Goal: Task Accomplishment & Management: Manage account settings

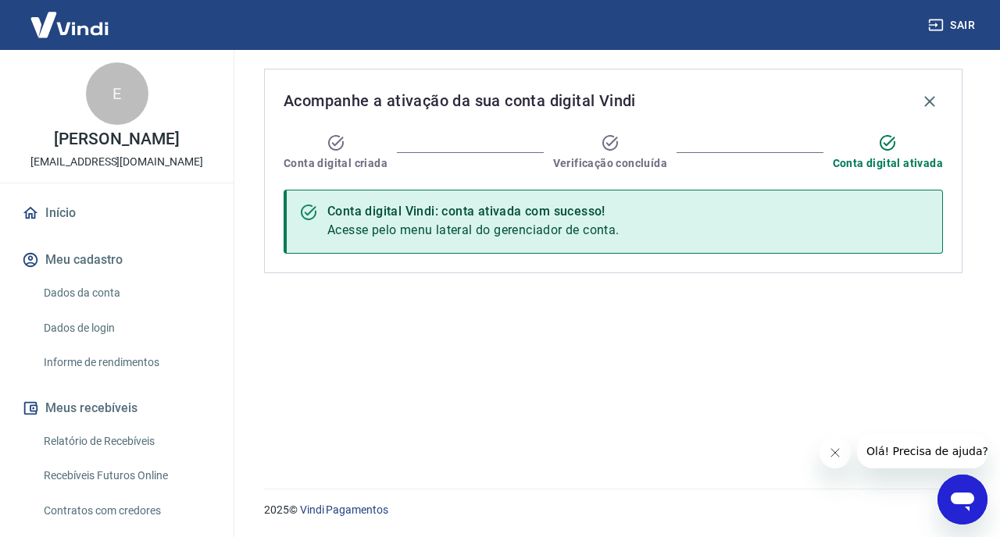
click at [830, 455] on icon "Fechar mensagem da empresa" at bounding box center [835, 453] width 12 height 12
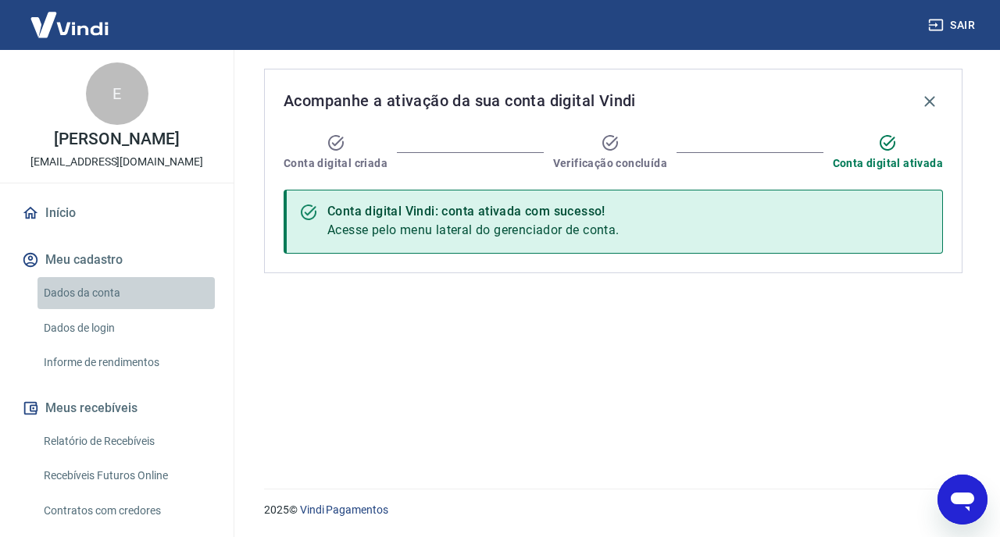
click at [94, 292] on link "Dados da conta" at bounding box center [125, 293] width 177 height 32
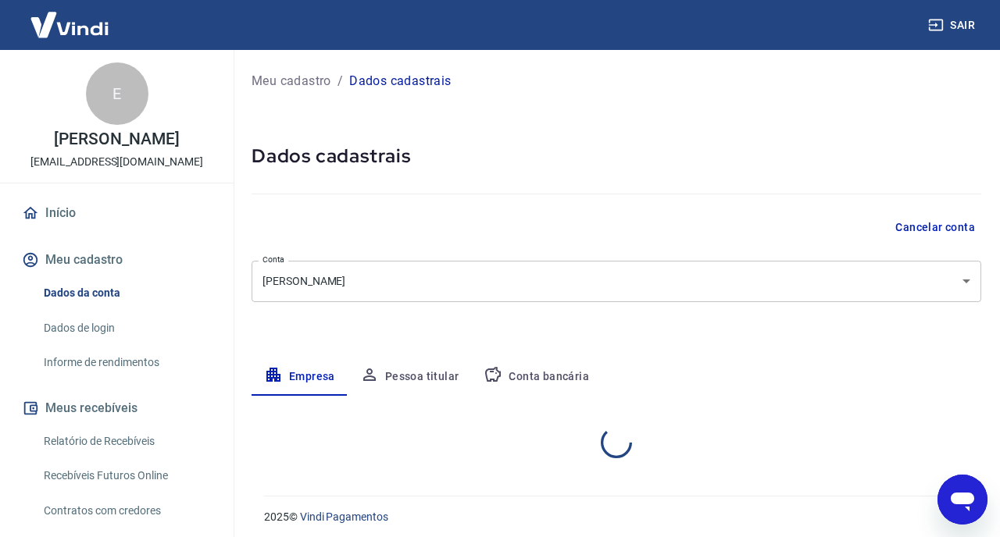
select select "SP"
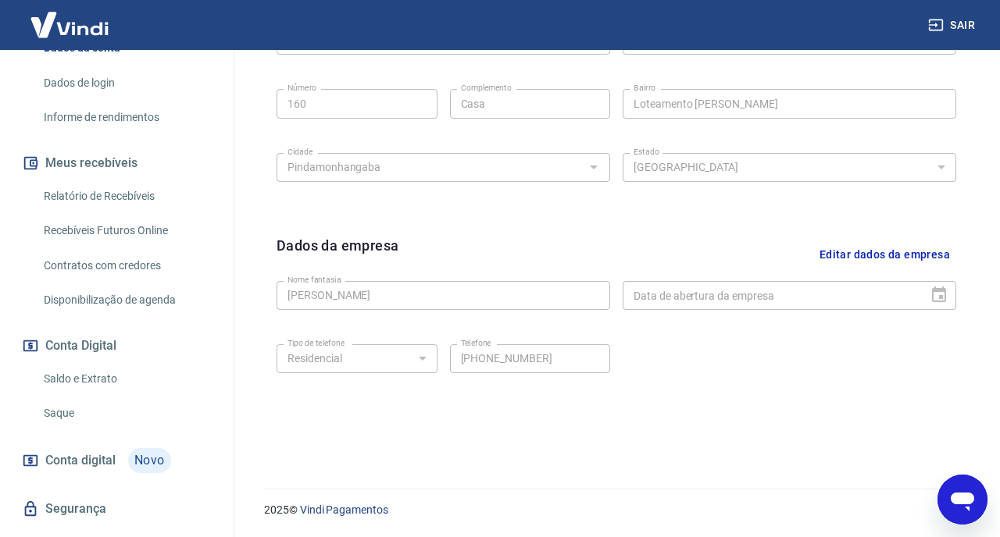
scroll to position [280, 0]
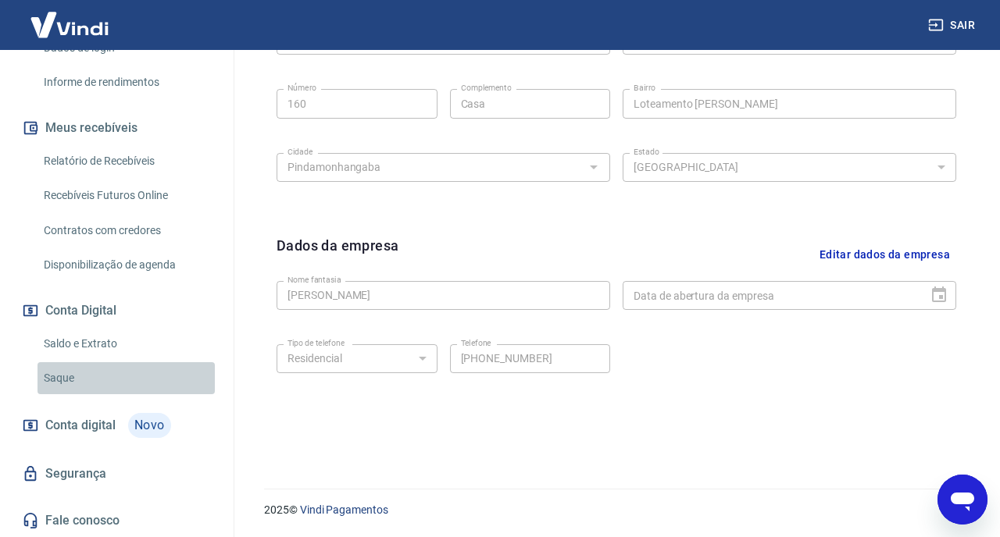
click at [63, 372] on link "Saque" at bounding box center [125, 378] width 177 height 32
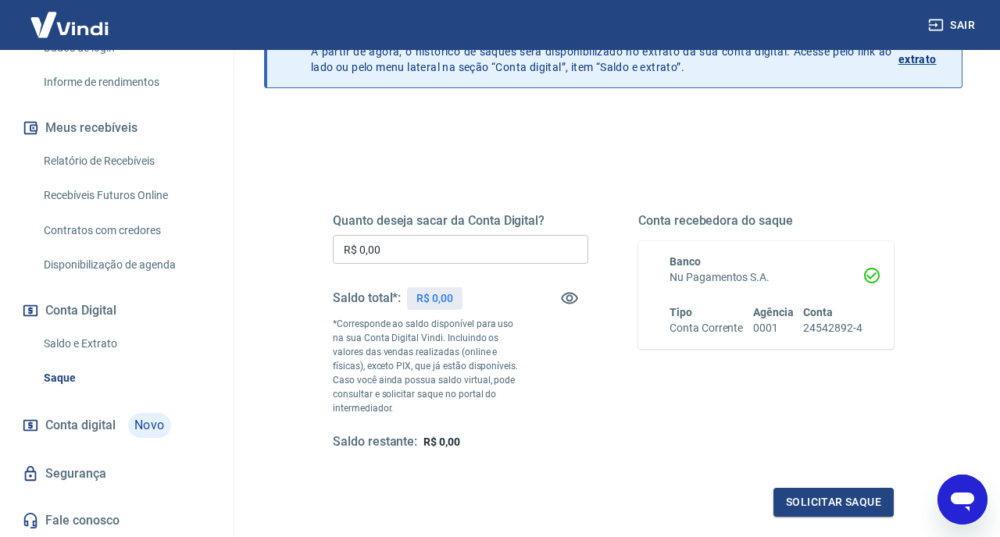
scroll to position [48, 0]
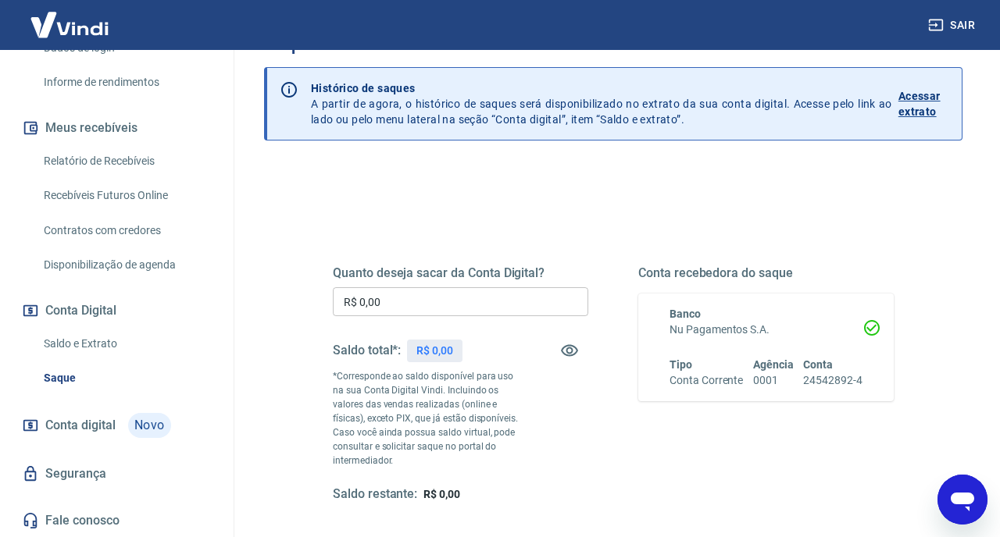
click at [871, 326] on icon at bounding box center [871, 328] width 19 height 19
click at [865, 326] on icon at bounding box center [871, 328] width 19 height 19
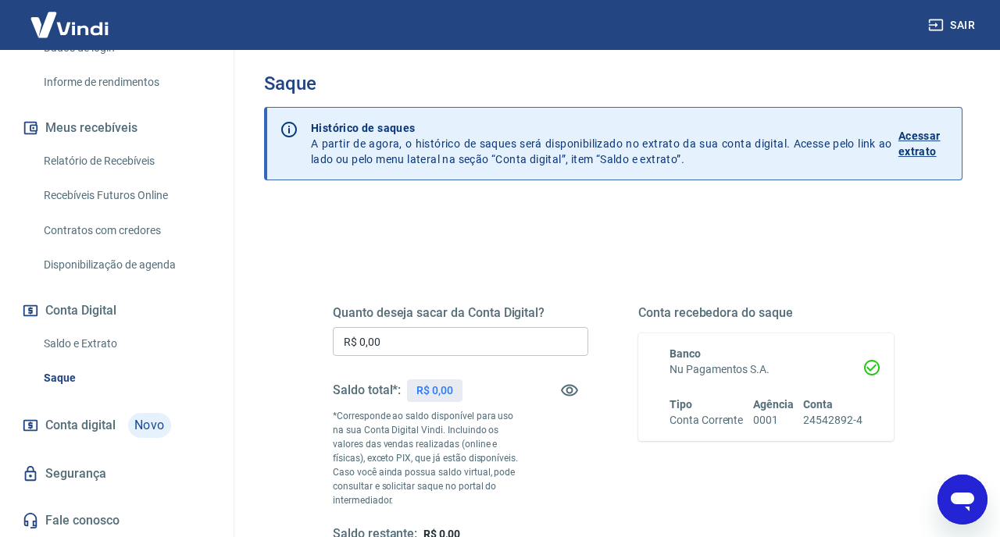
scroll to position [6, 0]
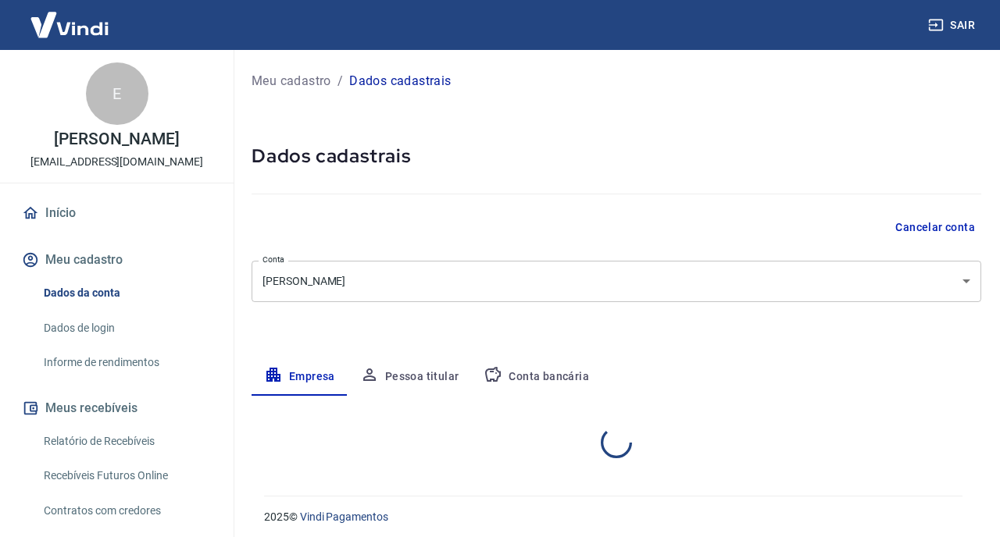
select select "SP"
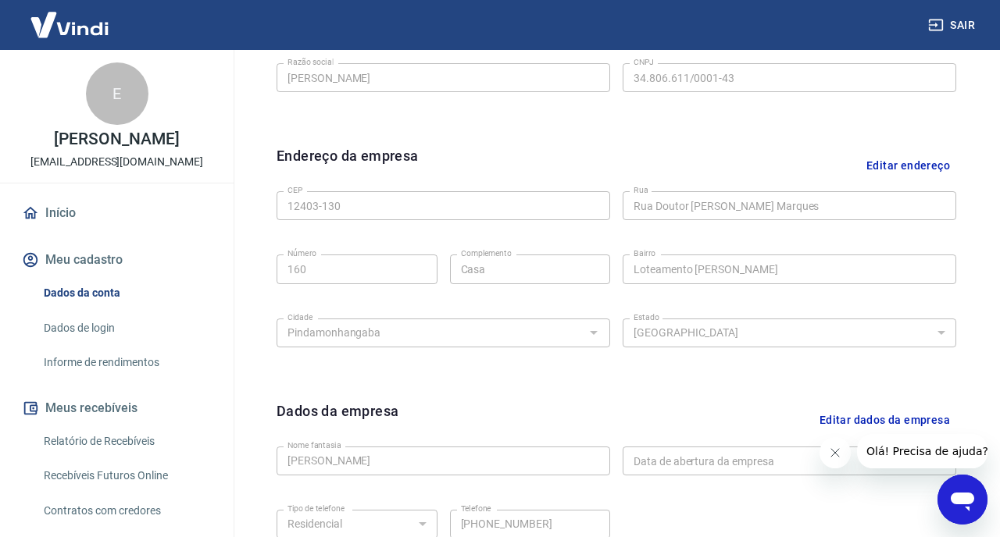
scroll to position [377, 0]
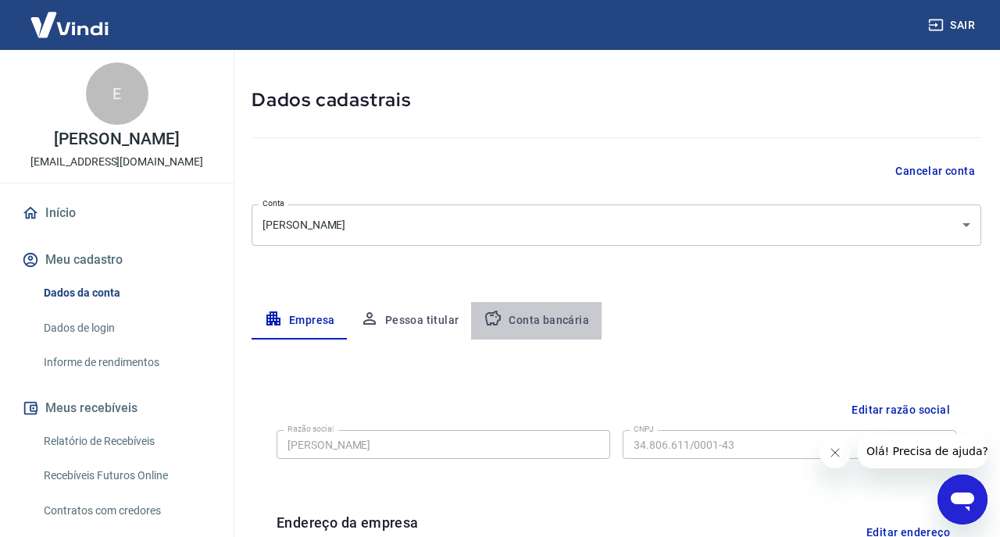
click at [548, 323] on button "Conta bancária" at bounding box center [536, 320] width 130 height 37
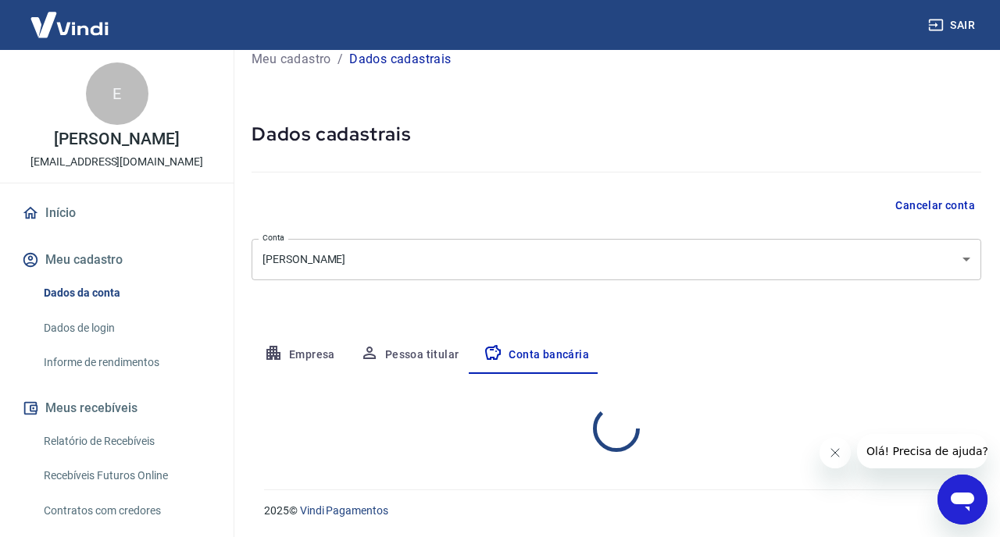
select select "1"
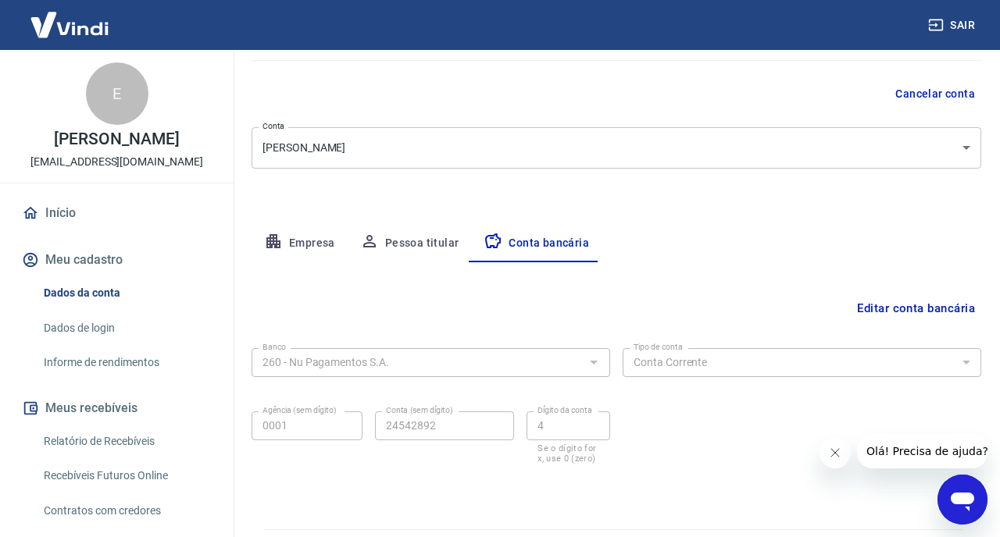
scroll to position [174, 0]
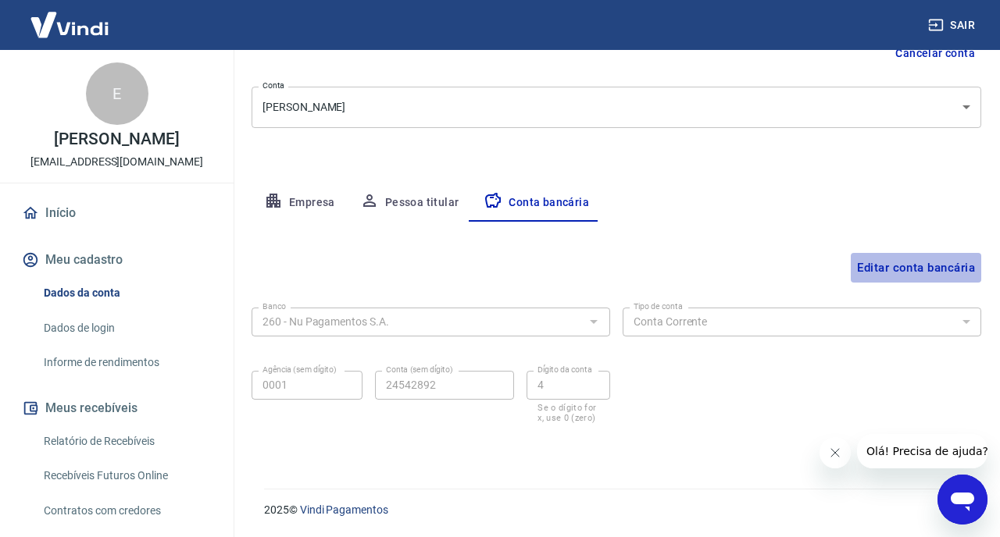
click at [907, 263] on button "Editar conta bancária" at bounding box center [916, 268] width 130 height 30
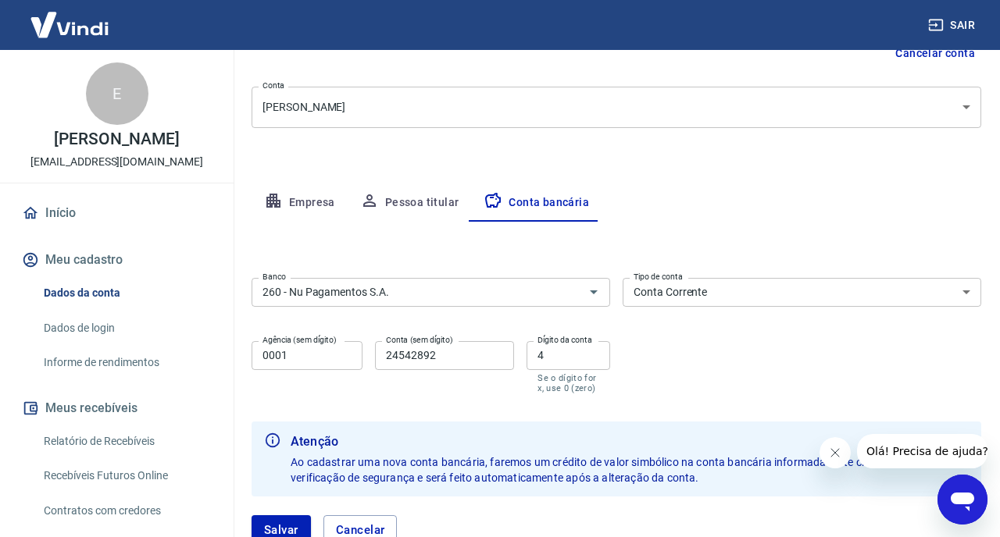
scroll to position [287, 0]
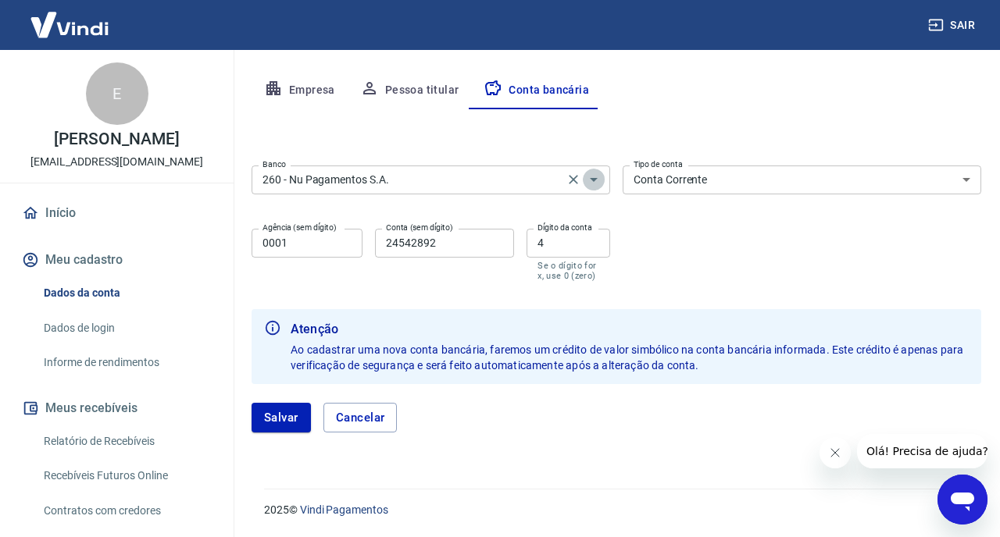
click at [593, 177] on icon "Abrir" at bounding box center [593, 179] width 19 height 19
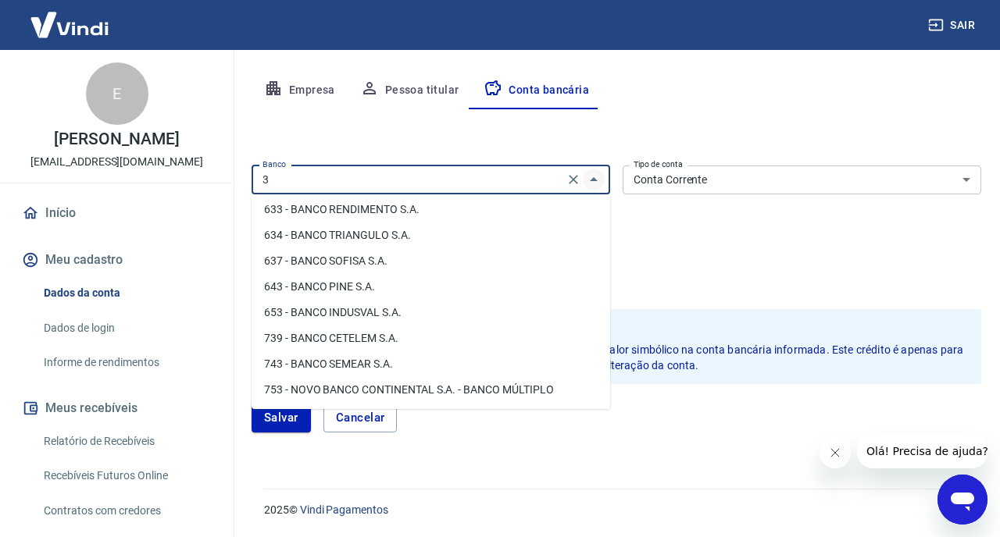
scroll to position [0, 0]
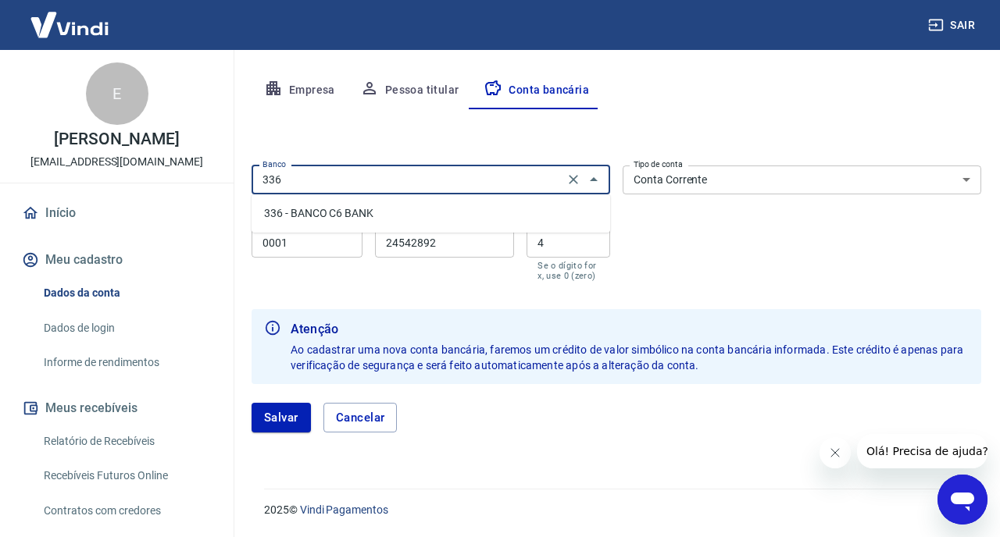
click at [303, 220] on li "336 - BANCO C6 BANK" at bounding box center [431, 214] width 359 height 26
type input "336 - BANCO C6 BANK"
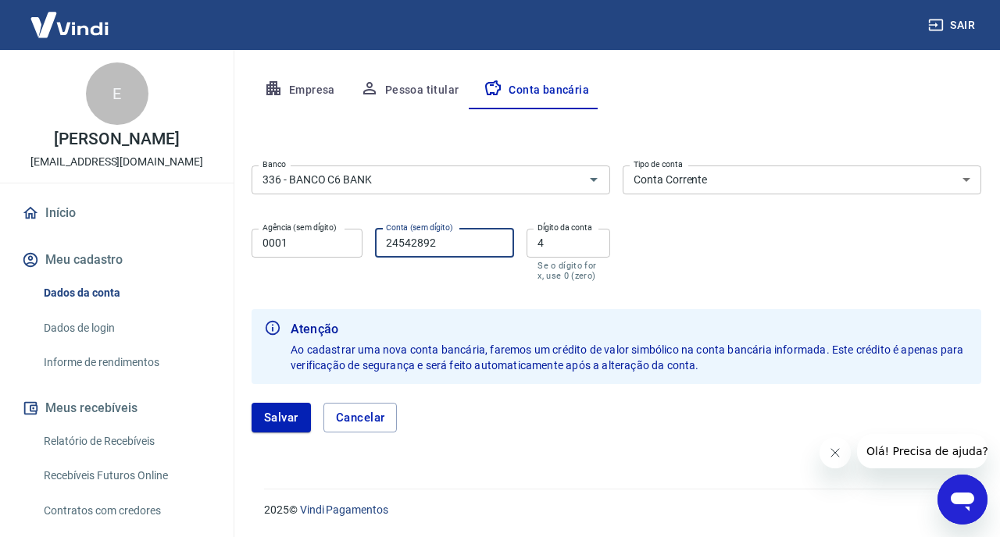
click at [444, 243] on input "24542892" at bounding box center [444, 243] width 139 height 29
type input "39536447"
click at [558, 241] on input "4" at bounding box center [568, 243] width 84 height 29
type input "7"
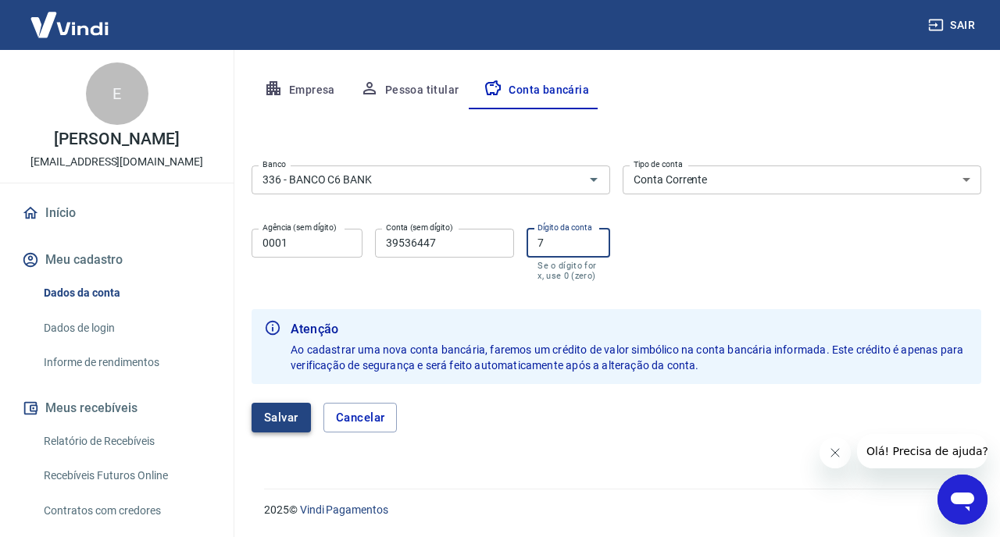
click at [287, 416] on button "Salvar" at bounding box center [281, 418] width 59 height 30
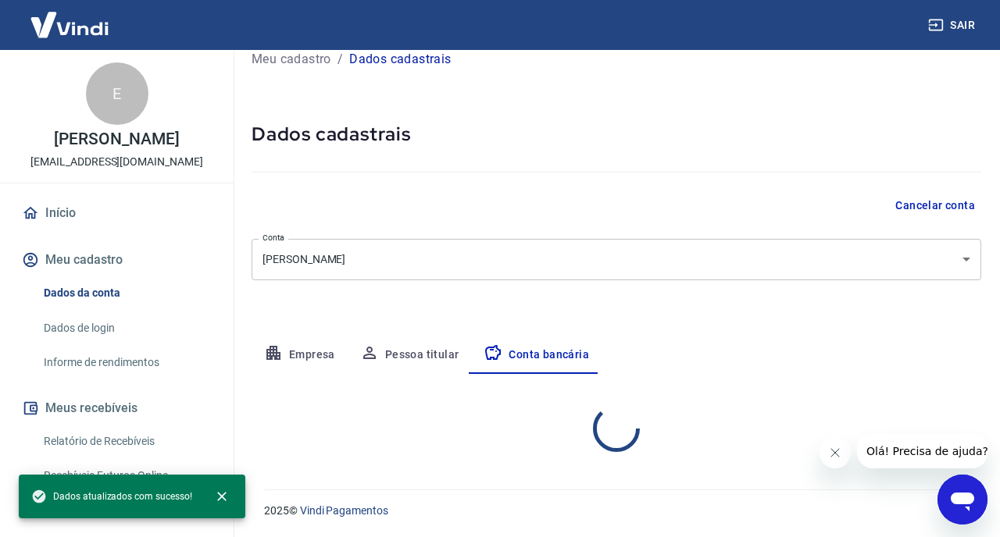
select select "1"
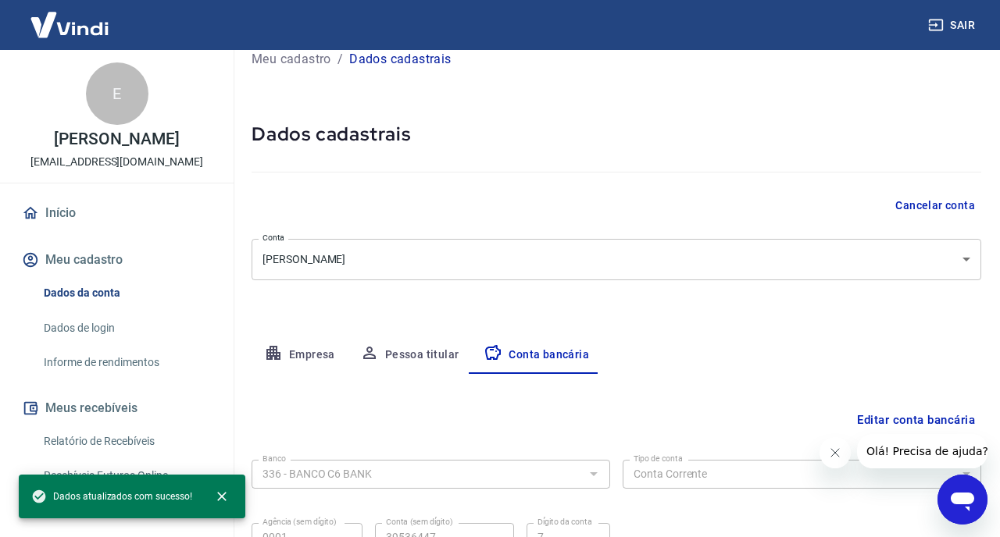
scroll to position [174, 0]
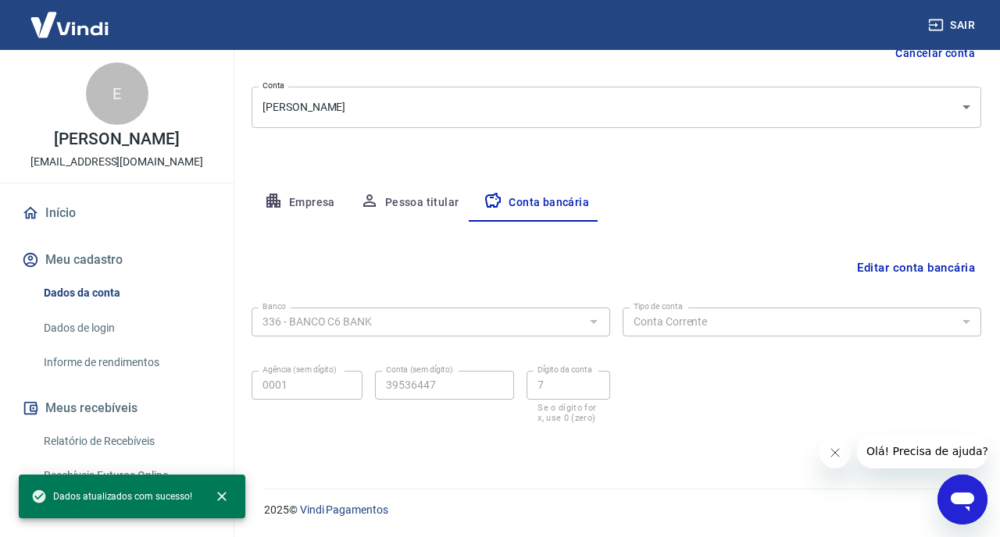
click at [830, 452] on icon "Fechar mensagem da empresa" at bounding box center [835, 453] width 12 height 12
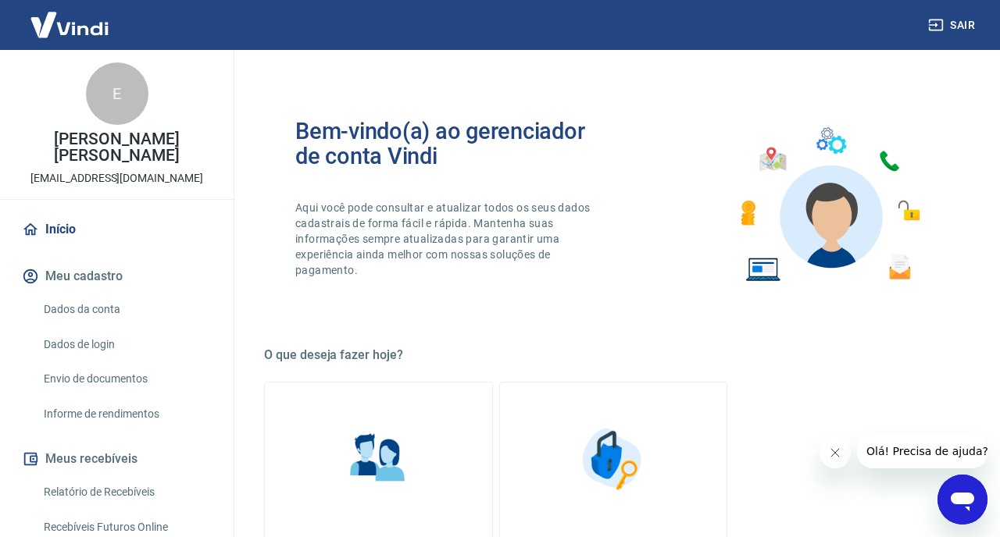
click at [833, 456] on icon "Fechar mensagem da empresa" at bounding box center [835, 453] width 12 height 12
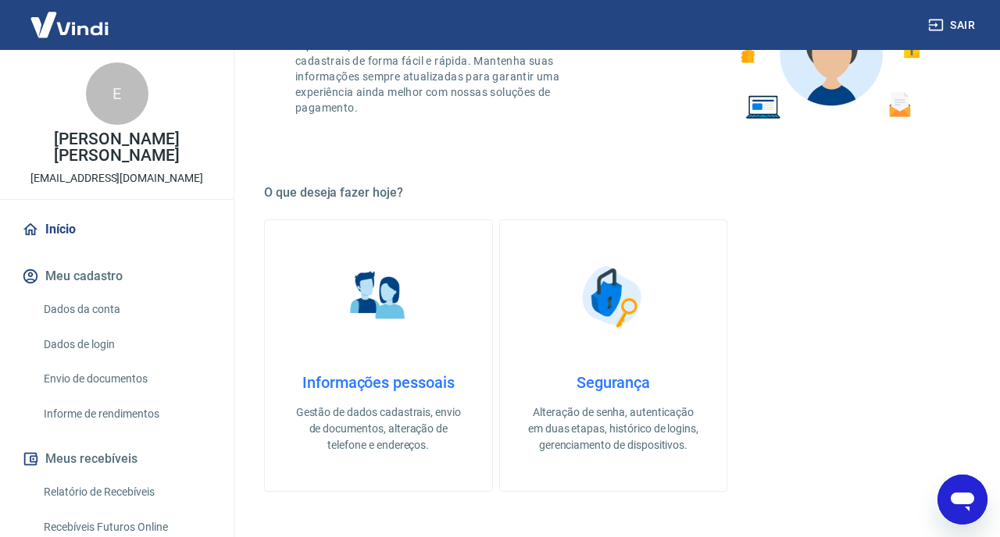
scroll to position [154, 0]
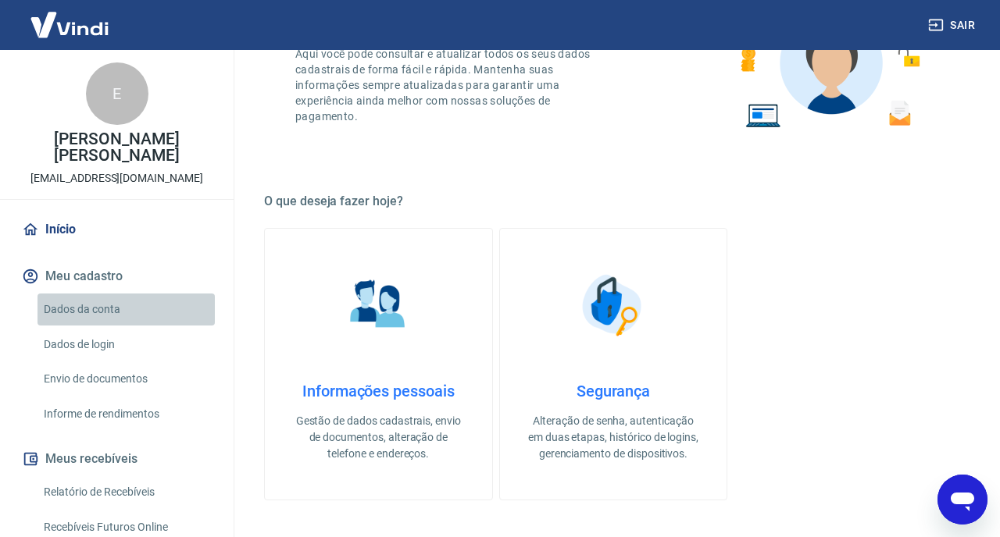
click at [112, 294] on link "Dados da conta" at bounding box center [125, 310] width 177 height 32
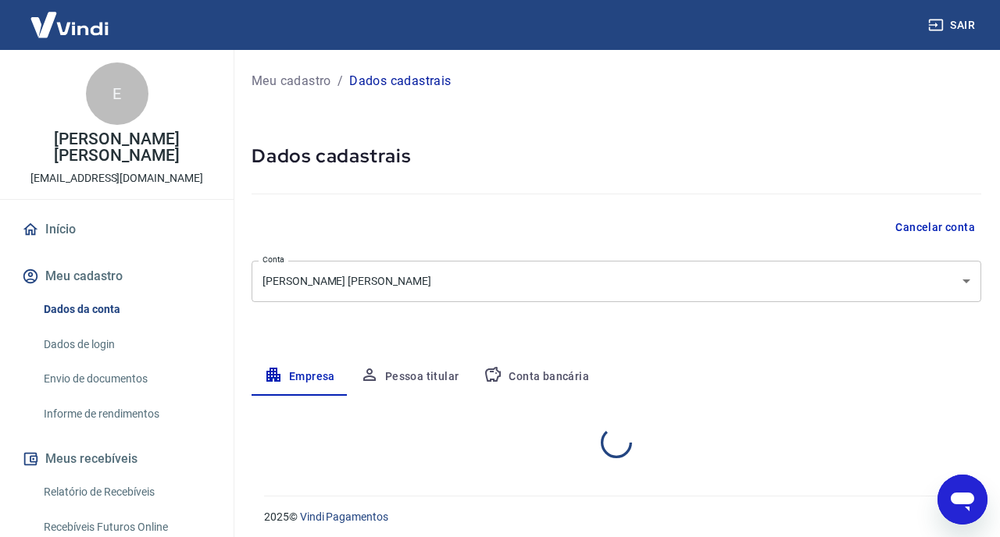
select select "SP"
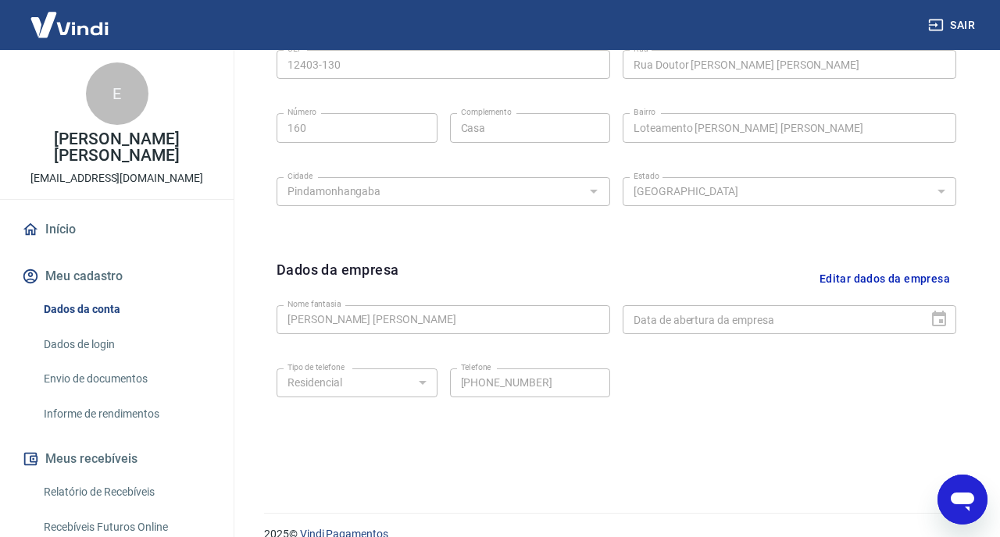
scroll to position [589, 0]
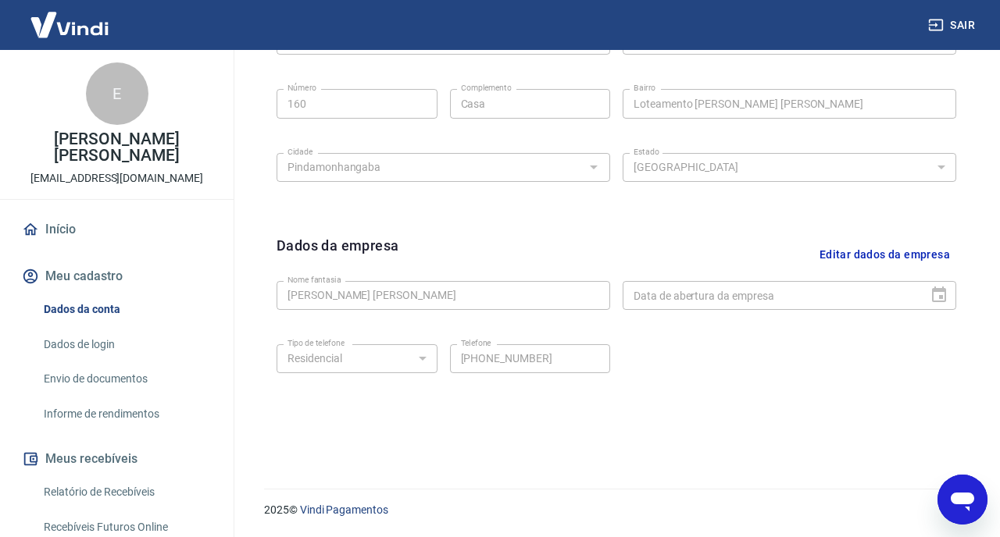
click at [116, 339] on link "Dados de login" at bounding box center [125, 345] width 177 height 32
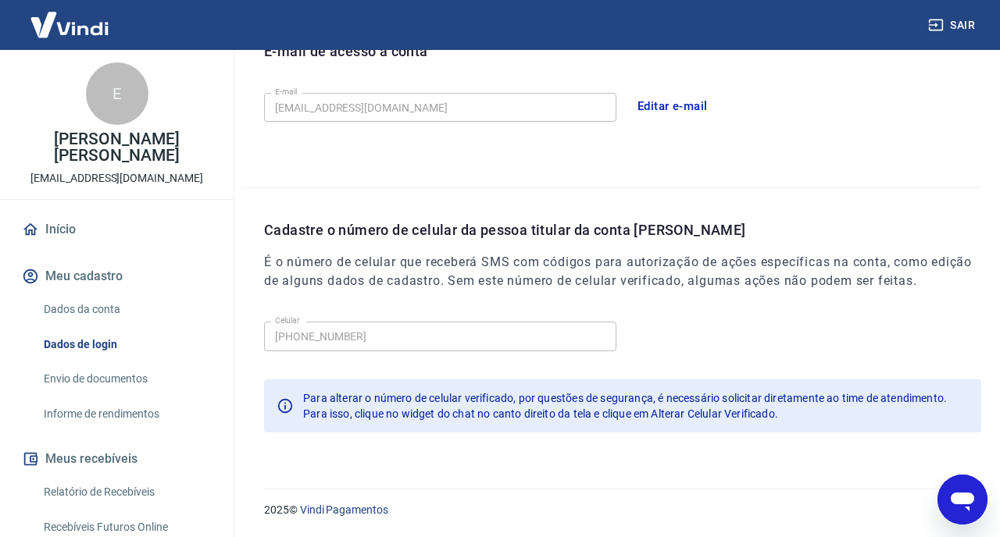
scroll to position [462, 0]
click at [113, 368] on link "Envio de documentos" at bounding box center [125, 379] width 177 height 32
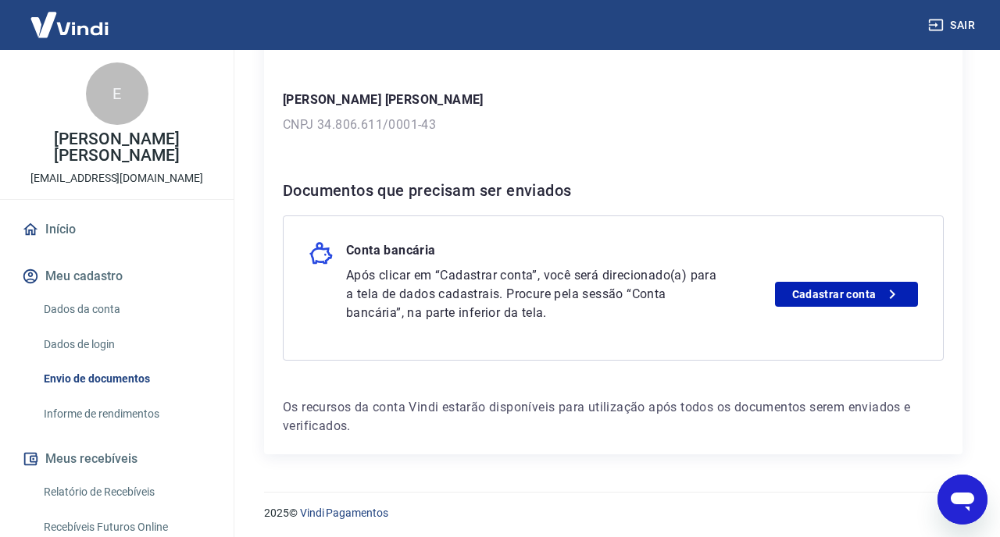
scroll to position [225, 0]
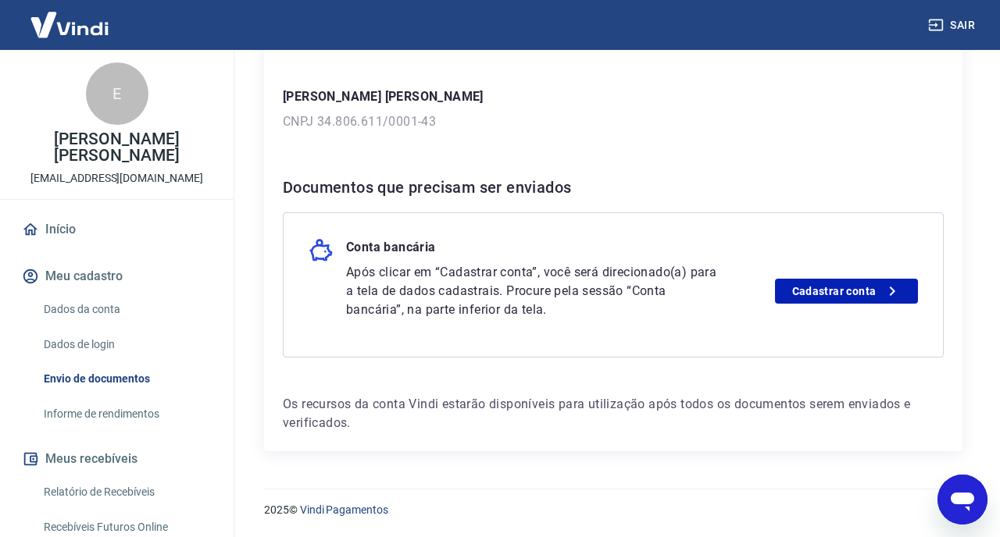
click at [98, 401] on link "Informe de rendimentos" at bounding box center [125, 414] width 177 height 32
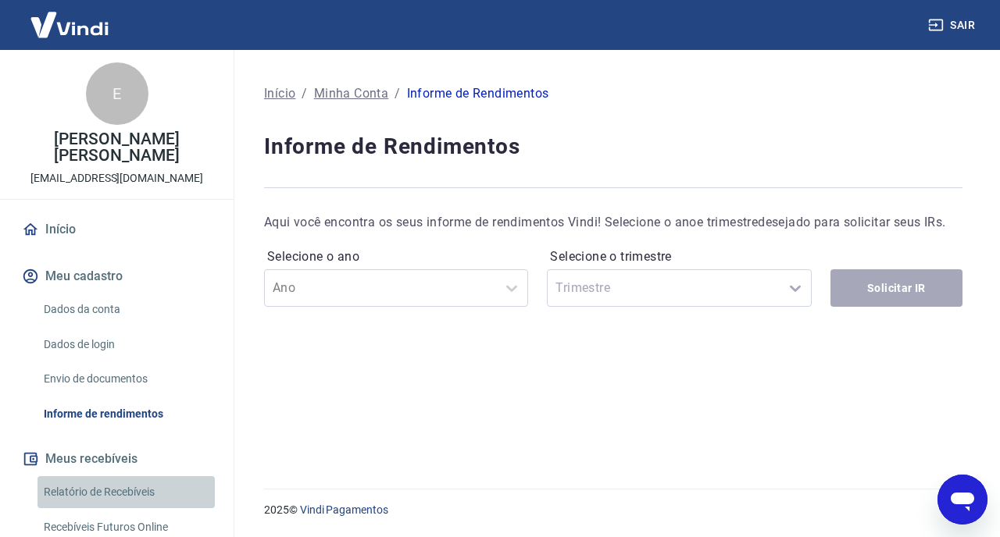
click at [97, 477] on link "Relatório de Recebíveis" at bounding box center [125, 492] width 177 height 32
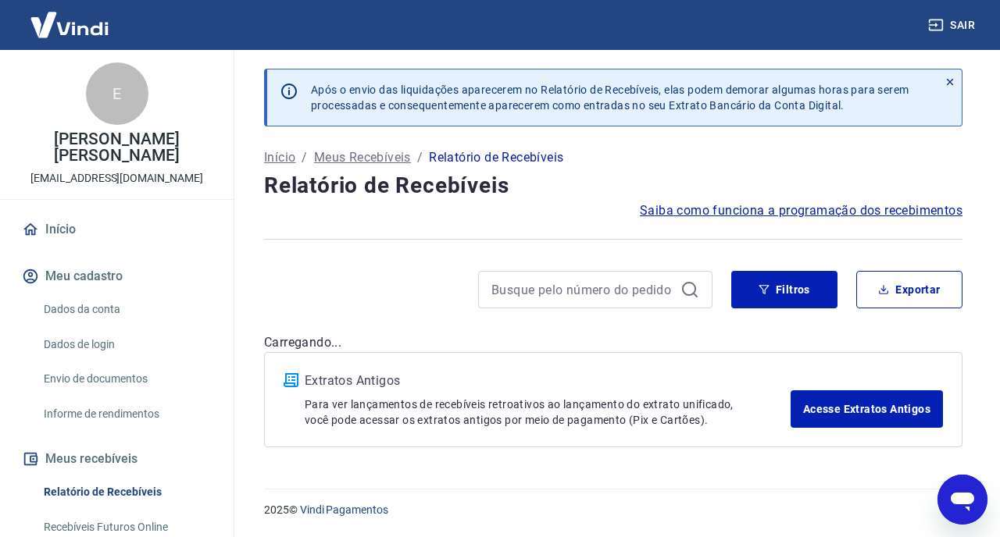
click at [97, 512] on link "Recebíveis Futuros Online" at bounding box center [125, 528] width 177 height 32
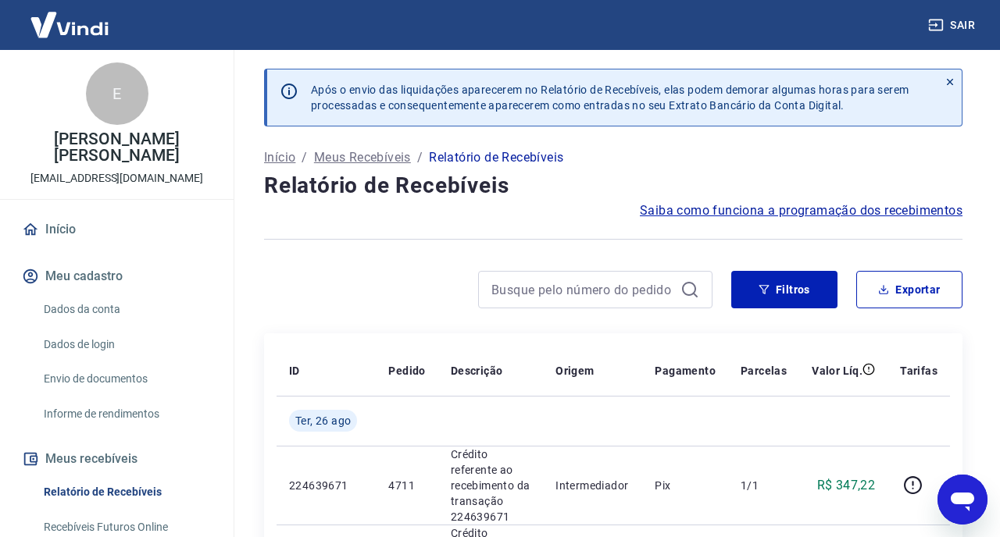
click at [951, 82] on icon at bounding box center [950, 82] width 6 height 6
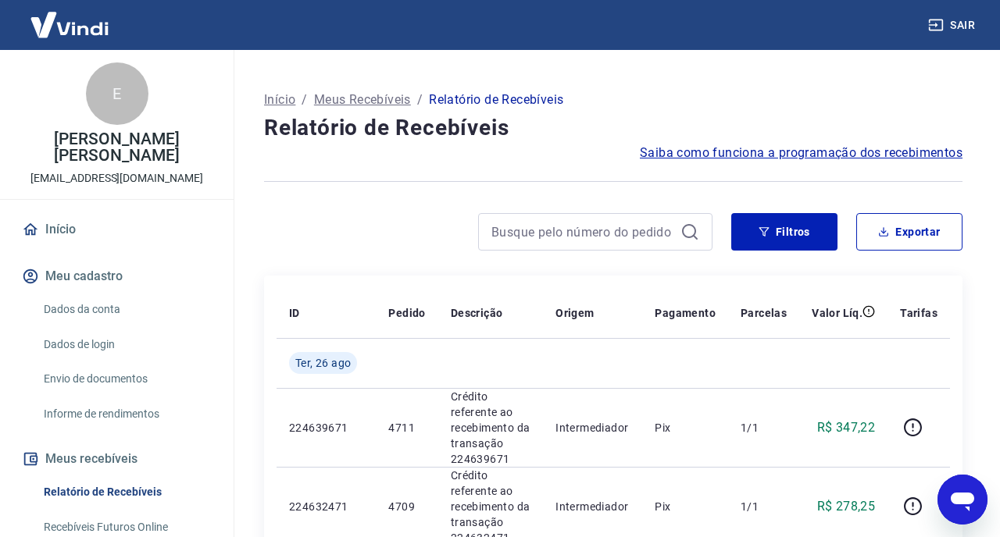
click at [80, 296] on link "Dados da conta" at bounding box center [125, 310] width 177 height 32
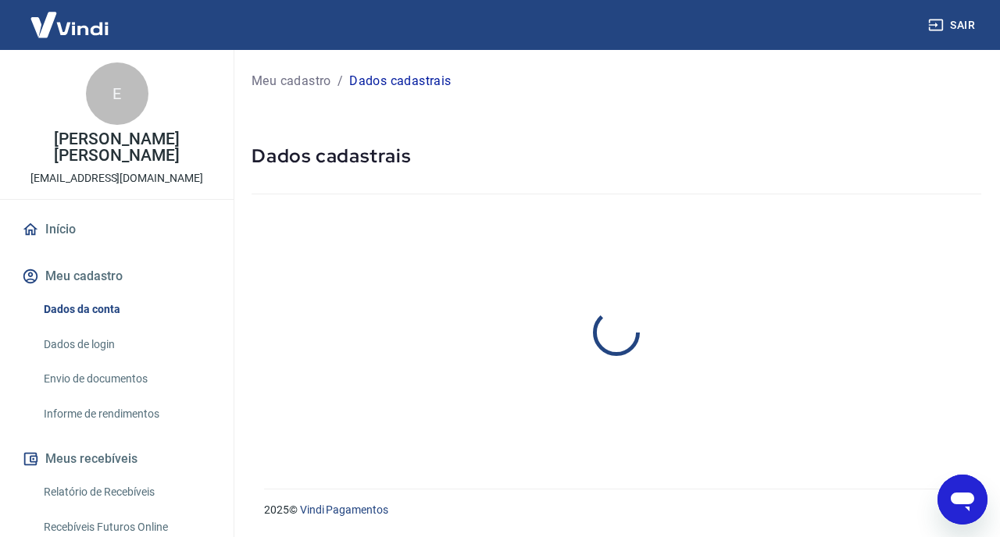
select select "SP"
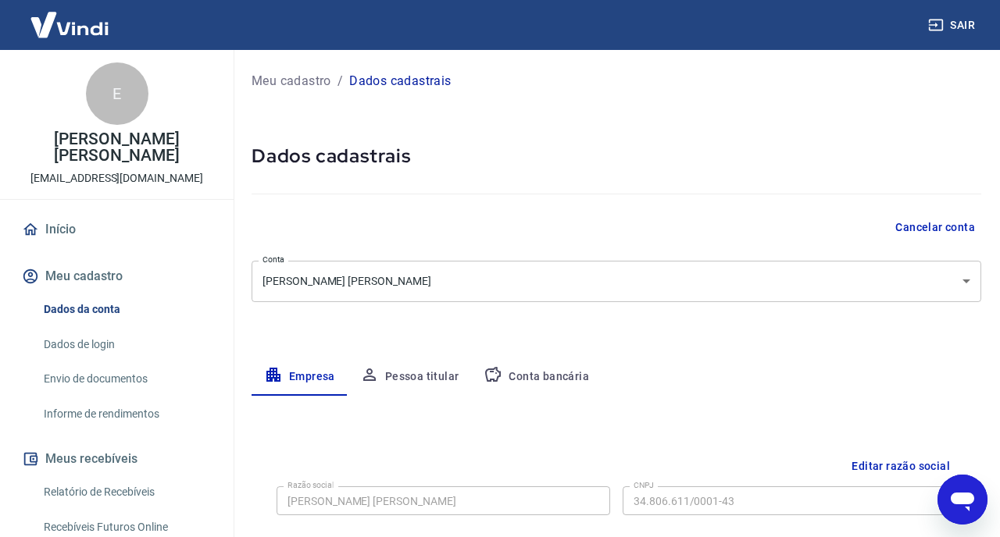
click at [70, 363] on link "Envio de documentos" at bounding box center [125, 379] width 177 height 32
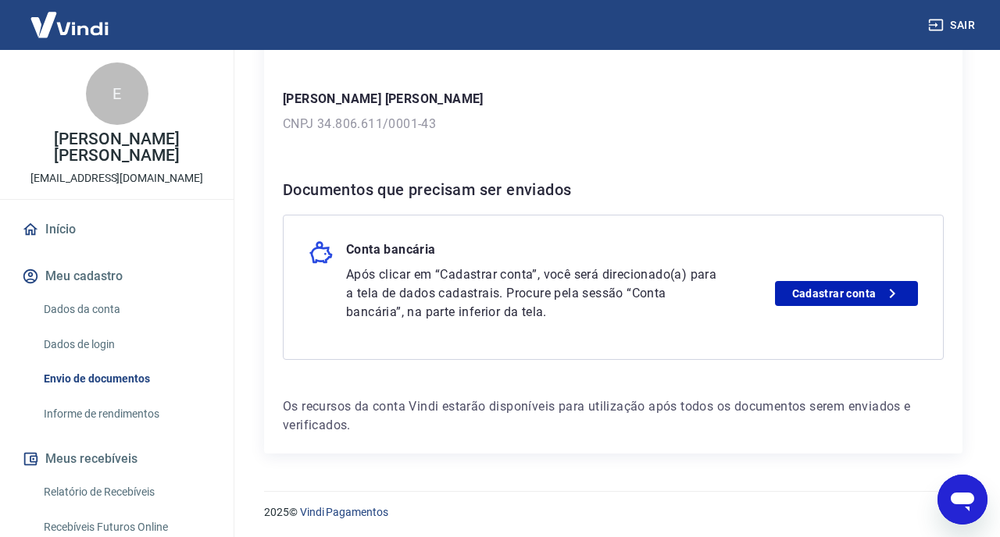
scroll to position [225, 0]
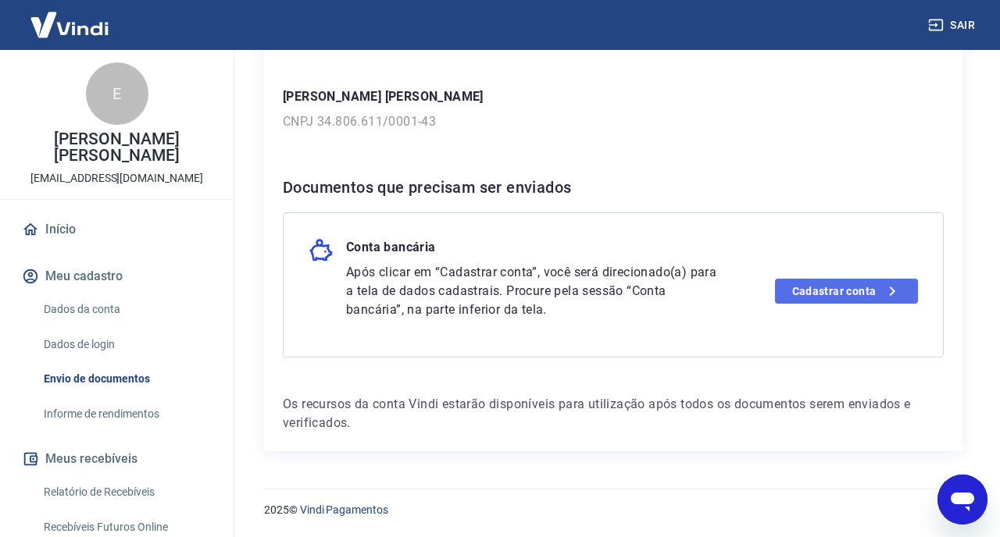
click at [815, 293] on link "Cadastrar conta" at bounding box center [846, 291] width 143 height 25
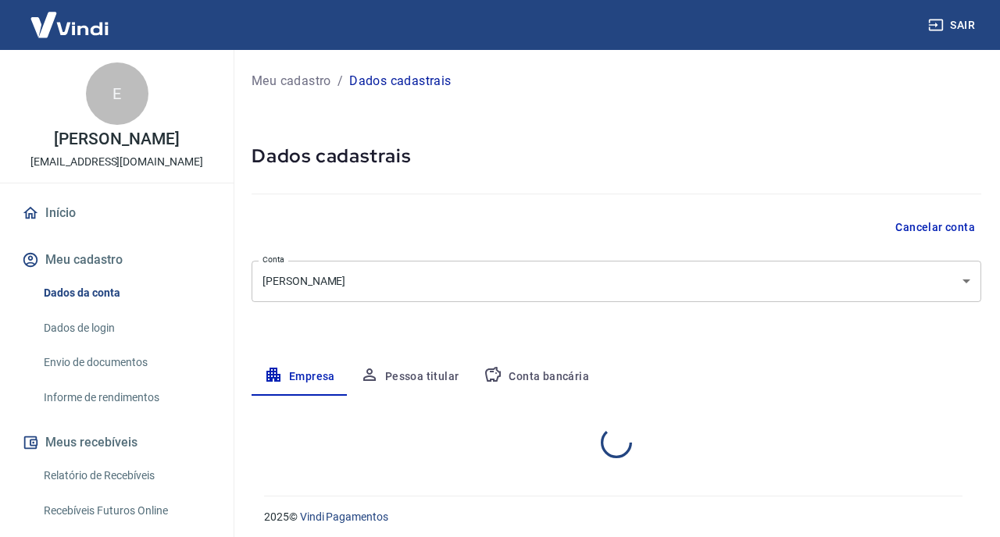
select select "SP"
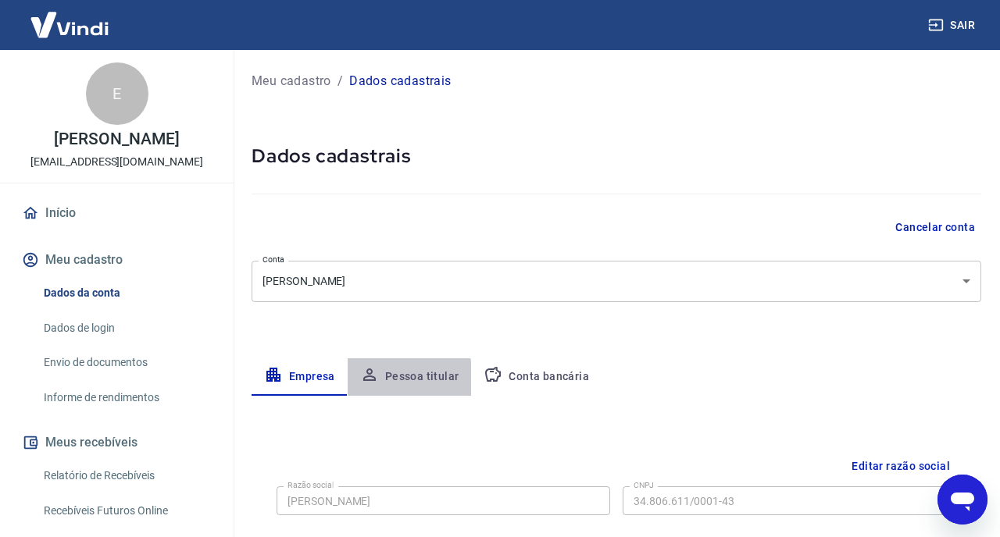
click at [376, 379] on icon "button" at bounding box center [369, 375] width 19 height 19
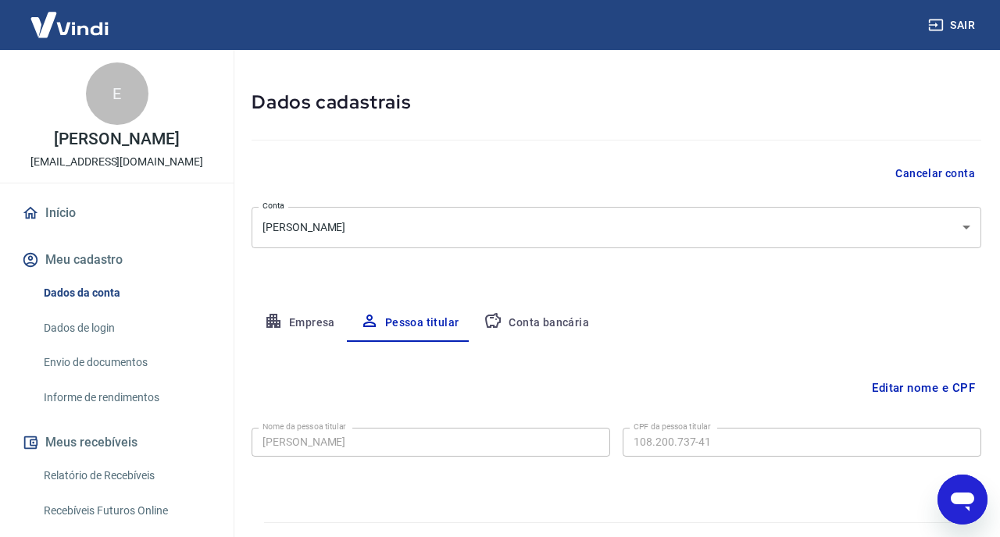
scroll to position [87, 0]
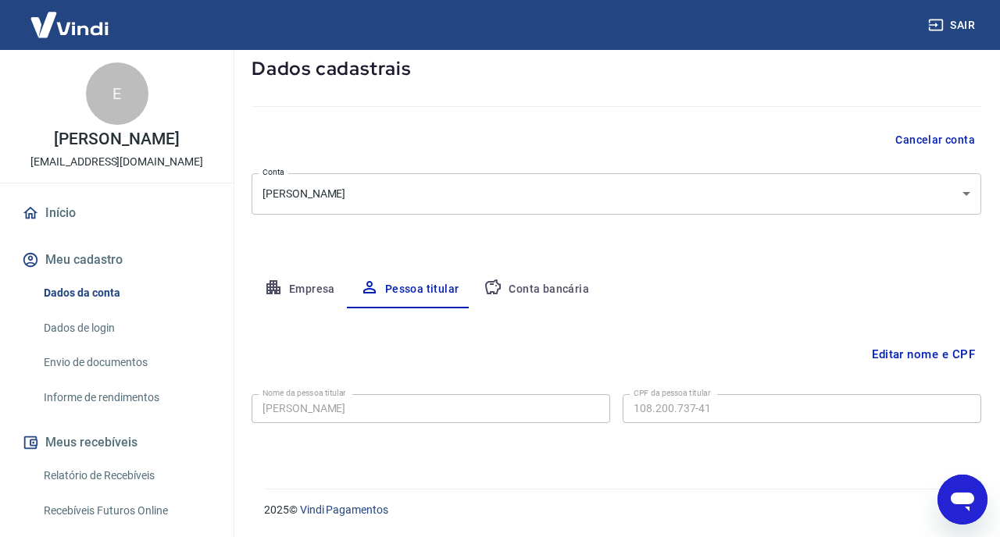
click at [536, 293] on button "Conta bancária" at bounding box center [536, 289] width 130 height 37
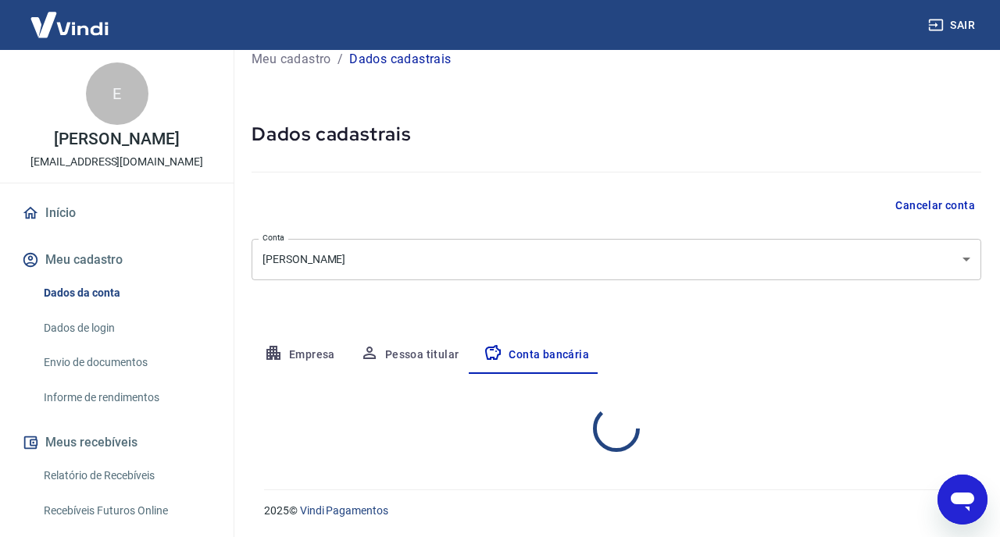
select select "1"
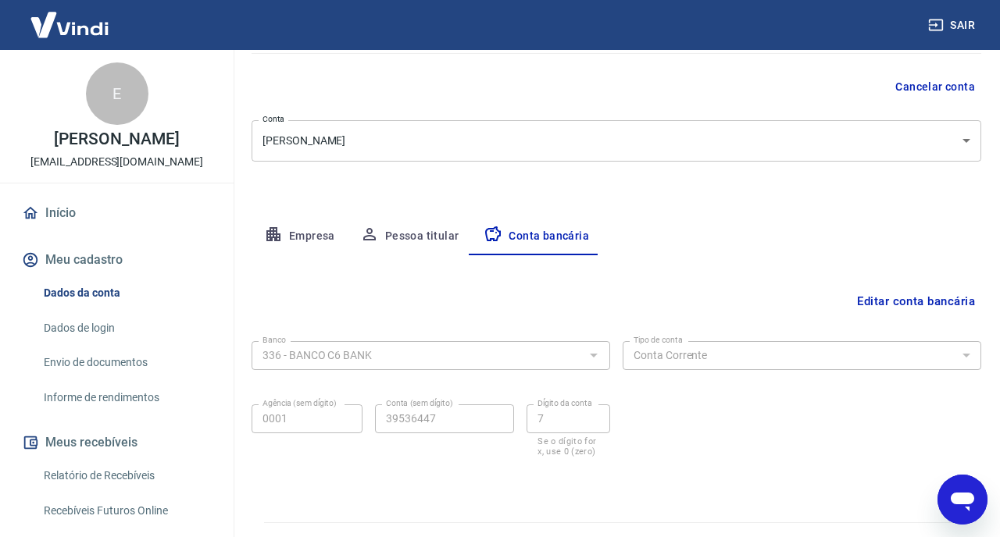
scroll to position [174, 0]
